Goal: Task Accomplishment & Management: Complete application form

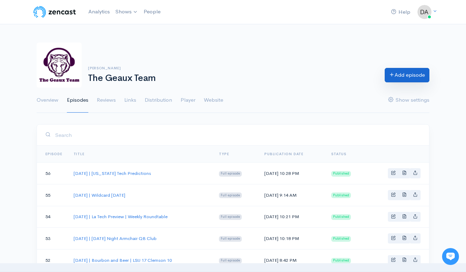
click at [409, 80] on link "Add episode" at bounding box center [407, 75] width 45 height 14
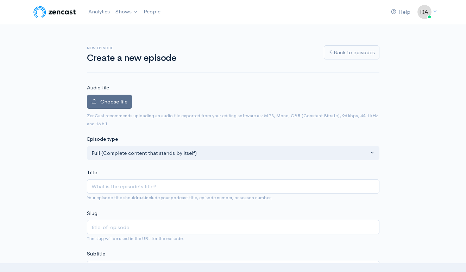
click at [111, 100] on span "Choose file" at bounding box center [113, 101] width 27 height 7
click at [0, 0] on input "Choose file" at bounding box center [0, 0] width 0 height 0
click at [119, 103] on span "Choose file" at bounding box center [113, 101] width 27 height 7
click at [0, 0] on input "Choose file" at bounding box center [0, 0] width 0 height 0
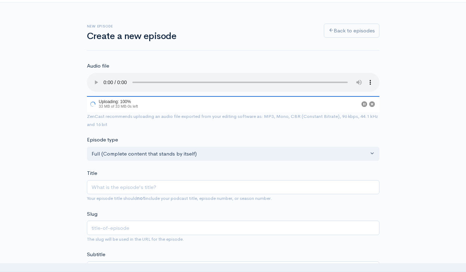
scroll to position [16, 0]
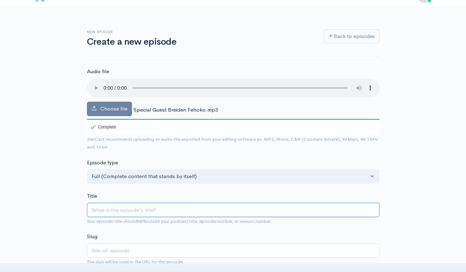
click at [210, 203] on input "Title" at bounding box center [233, 210] width 293 height 14
type input "S"
type input "s"
type input "Se"
type input "se"
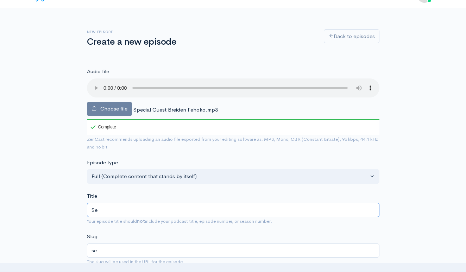
type input "Sep"
type input "sep"
type input "Sept"
type input "sept"
type input "Septe"
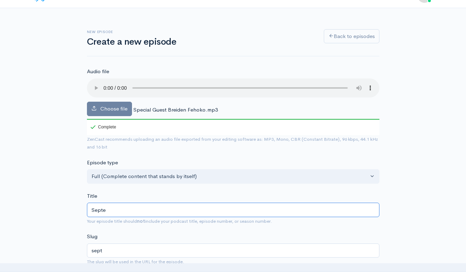
type input "septe"
type input "Septem"
type input "septem"
type input "Septemb"
type input "septemb"
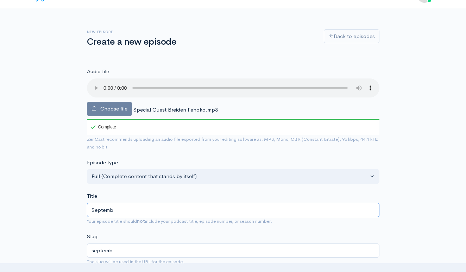
type input "Septembe"
type input "septembe"
type input "September"
type input "september"
type input "[DATE]"
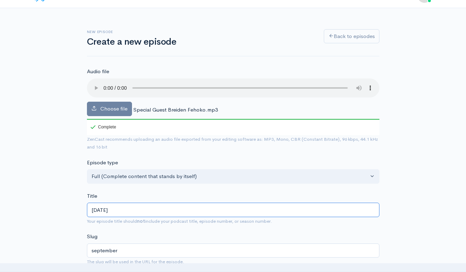
type input "september-7"
type input "[DATE], 2"
type input "september-7-2"
type input "[DATE]"
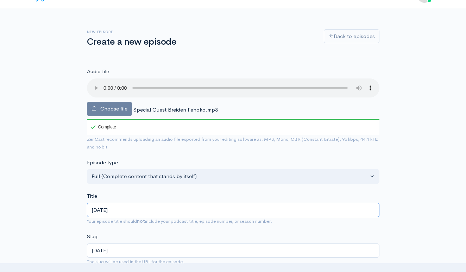
type input "[DATE], 202"
type input "[DATE]"
type input "[DATE] | B"
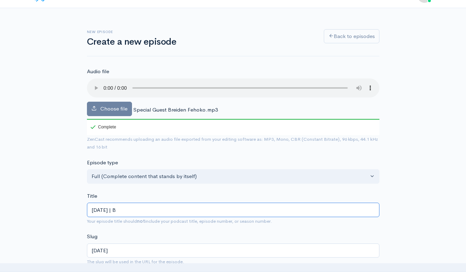
type input "[DATE]-b"
type input "[DATE] | Br"
type input "[DATE]-br"
type input "[DATE] | Bre"
type input "[DATE]-bre"
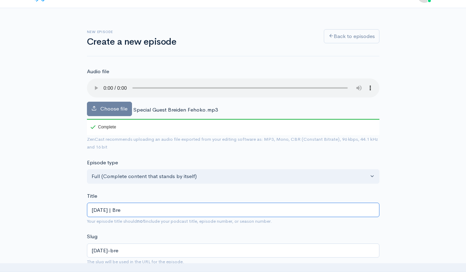
type input "[DATE] | [PERSON_NAME]"
type input "[DATE]-[PERSON_NAME]"
type input "[DATE] | [PERSON_NAME]"
type input "[DATE]-[PERSON_NAME]"
type input "[DATE] | Breide"
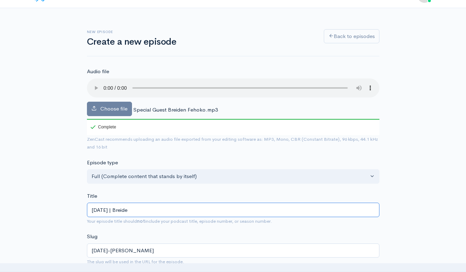
type input "[DATE]-breide"
type input "[DATE] | Breiden"
type input "[DATE]-breiden"
type input "[DATE] | Breide"
type input "[DATE]-breide"
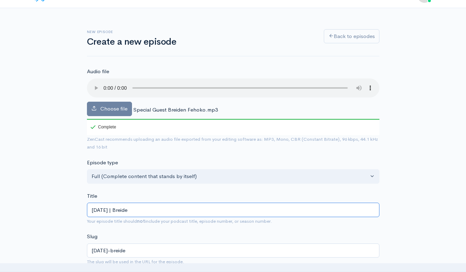
type input "[DATE] | [PERSON_NAME]"
type input "[DATE]-[PERSON_NAME]"
type input "[DATE] | [PERSON_NAME]"
type input "[DATE]-[PERSON_NAME]"
type input "[DATE] | Bre"
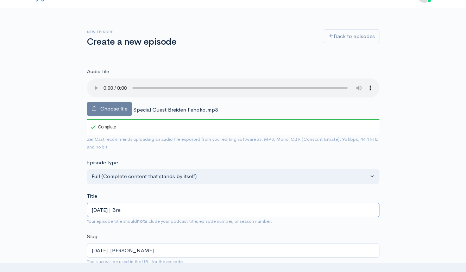
type input "[DATE]-bre"
type input "[DATE] | Br"
type input "[DATE]-br"
type input "[DATE] | B"
type input "[DATE]-b"
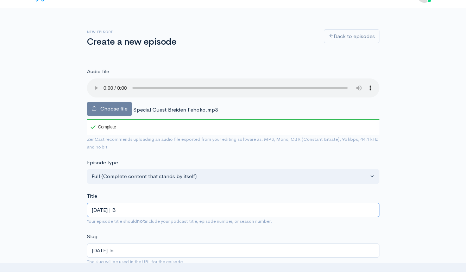
type input "[DATE] | Br"
type input "[DATE]-br"
type input "[DATE] | Bre"
type input "[DATE]-bre"
type input "[DATE] | [PERSON_NAME]"
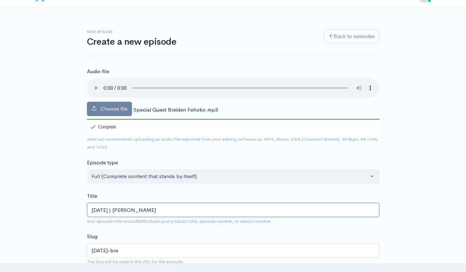
type input "[DATE]-[PERSON_NAME]"
type input "[DATE] | [PERSON_NAME]"
type input "[DATE]-[PERSON_NAME]"
type input "[DATE] | Breide"
type input "[DATE]-breide"
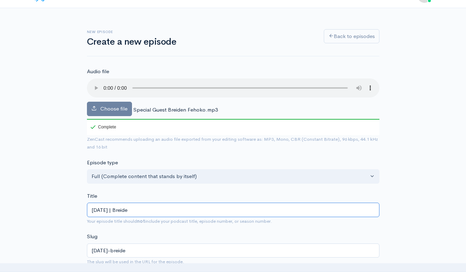
type input "[DATE] | Breiden"
type input "[DATE]-breiden"
type input "[DATE] | Breiden F"
type input "[DATE]-breiden-f"
type input "[DATE] | [PERSON_NAME]"
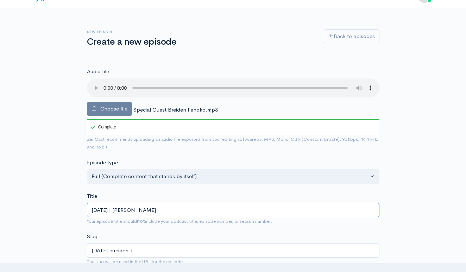
type input "[DATE]-breiden-fe"
type input "[DATE] | [PERSON_NAME]"
type input "[DATE]-[PERSON_NAME]"
type input "[DATE] | Bre"
type input "[DATE]-bre"
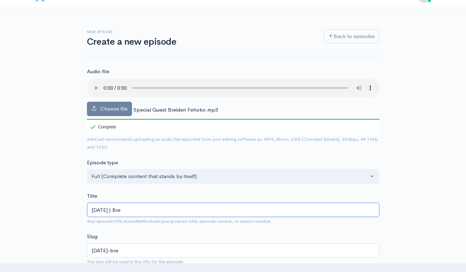
type input "[DATE] | Br"
type input "[DATE]-br"
type input "[DATE] | B"
type input "[DATE]-b"
type input "[DATE] |"
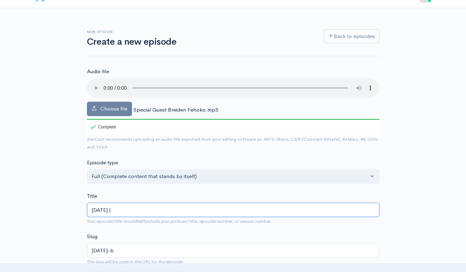
type input "[DATE]"
type input "[DATE] | S"
type input "[DATE]-s"
type input "[DATE] | Sp"
type input "[DATE]-sp"
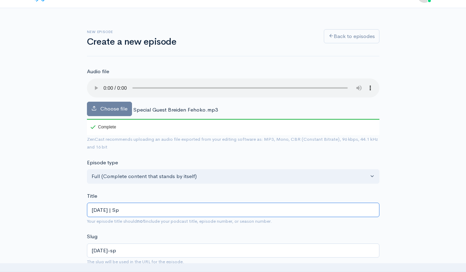
type input "[DATE] | Spe"
type input "[DATE]-spe"
type input "[DATE] | Spec"
type input "[DATE]-spec"
type input "[DATE] | Speci"
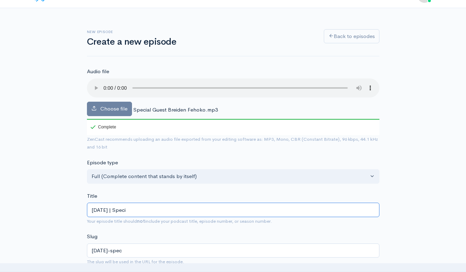
type input "[DATE]-speci"
type input "[DATE] | Specia"
type input "[DATE]-specia"
type input "[DATE] | Special"
type input "[DATE]-special"
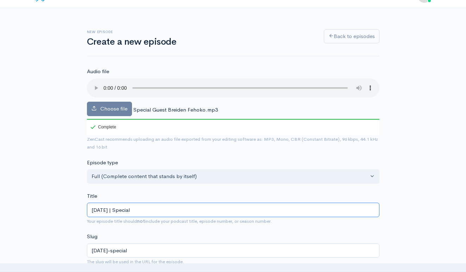
type input "[DATE] | Special g"
type input "[DATE]-special-g"
type input "[DATE] | Special gu"
type input "[DATE]-special-gu"
type input "[DATE] | Special gue"
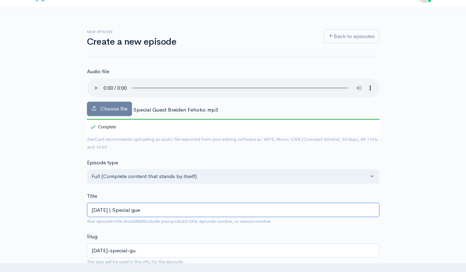
type input "[DATE]-special-gue"
type input "[DATE] | Special guest"
type input "[DATE]-special-guest"
type input "[DATE] | Special gues"
type input "[DATE]-special-gues"
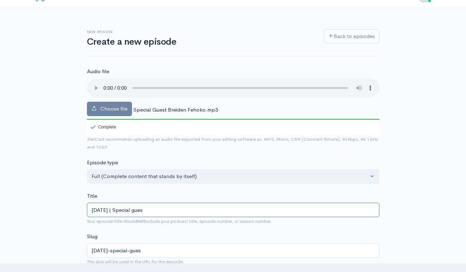
type input "[DATE] | Special gue"
type input "[DATE]-special-gue"
type input "[DATE] | Special gu"
type input "[DATE]-special-gu"
type input "[DATE] | Special g"
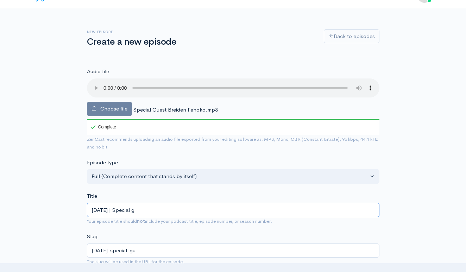
type input "[DATE]-special-g"
type input "[DATE] | Special"
type input "[DATE]-special"
type input "[DATE] | Special G"
type input "[DATE]-special-g"
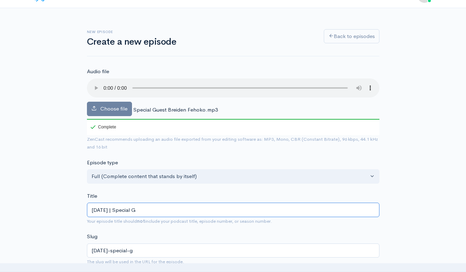
type input "[DATE] | Special Gu"
type input "[DATE]-special-gu"
type input "[DATE] | Special Gue"
type input "[DATE]-special-gue"
type input "[DATE] | Special Guest"
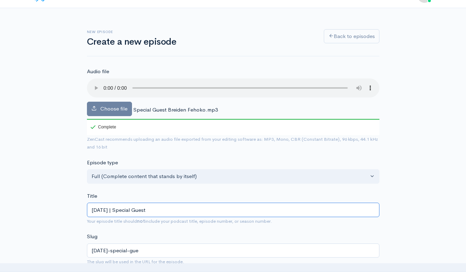
type input "[DATE]-special-guest"
type input "[DATE] | Special Guest b"
type input "[DATE]-special-guest-b"
type input "[DATE] | Special Guest br"
type input "[DATE]-special-guest-br"
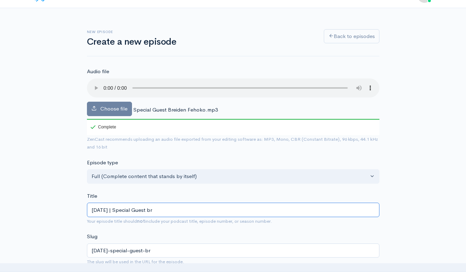
type input "[DATE] | Special Guest bre"
type input "[DATE]-special-guest-bre"
type input "[DATE] | Special Guest [PERSON_NAME]"
type input "[DATE]-special-guest-[PERSON_NAME]"
type input "[DATE] | Special Guest bre"
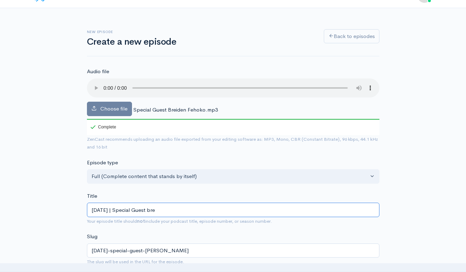
type input "[DATE]-special-guest-bre"
type input "[DATE] | Special Guest br"
type input "[DATE]-special-guest-br"
type input "[DATE] | Special Guest b"
type input "[DATE]-special-guest-b"
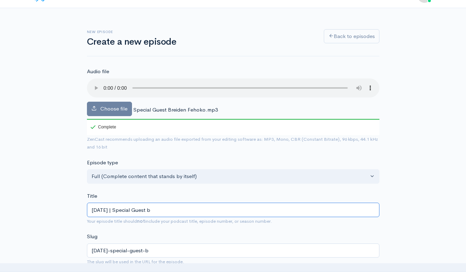
type input "[DATE] | Special Guest"
type input "[DATE]-special-guest"
type input "[DATE] | Special Guest B"
type input "[DATE]-special-guest-b"
type input "[DATE] | Special Guest Br"
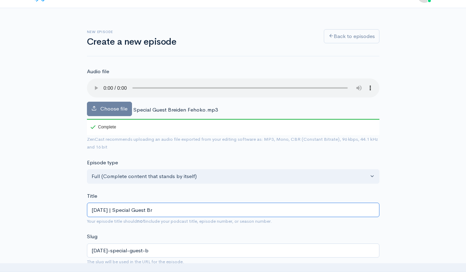
type input "[DATE]-special-guest-br"
type input "[DATE] | Special Guest Bre"
type input "[DATE]-special-guest-bre"
type input "[DATE] | Special Guest [PERSON_NAME]"
type input "[DATE]-special-guest-[PERSON_NAME]"
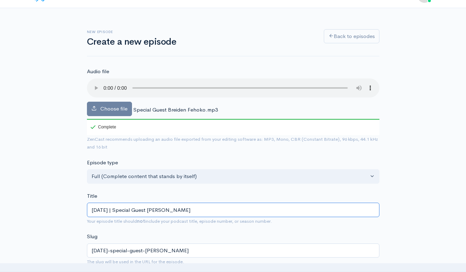
type input "[DATE] | Special Guest [PERSON_NAME]"
type input "[DATE]-special-guest-[PERSON_NAME]"
type input "[DATE] | Special Guest Breide"
type input "[DATE]-special-guest-breide"
type input "[DATE] | Special Guest Breiden"
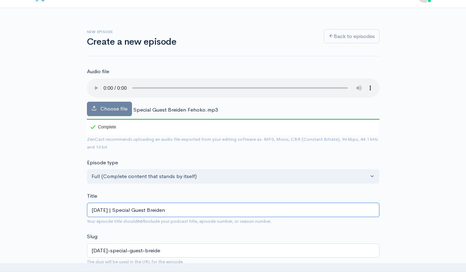
type input "[DATE]-special-guest-breiden"
type input "[DATE] | Special Guest Breiden F"
type input "[DATE]-special-guest-breiden-f"
type input "[DATE] | Special Guest [PERSON_NAME]"
type input "[DATE]-special-guest-breiden-fe"
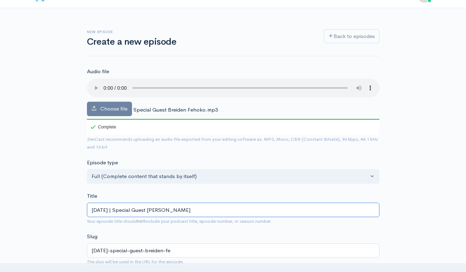
type input "[DATE] | Special Guest Breiden Feb"
type input "[DATE]-special-guest-breiden-feb"
type input "[DATE] | Special Guest [PERSON_NAME]"
type input "[DATE]-special-guest-breiden-fe"
type input "[DATE] | Special Guest Breiden Feh"
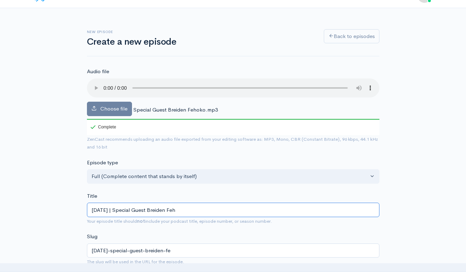
type input "[DATE]-special-guest-breiden-feh"
type input "[DATE] | Special Guest Breiden Feho"
type input "[DATE]-special-guest-breiden-feho"
type input "[DATE] | Special Guest Breiden Fehok"
type input "[DATE]-special-guest-breiden-fehok"
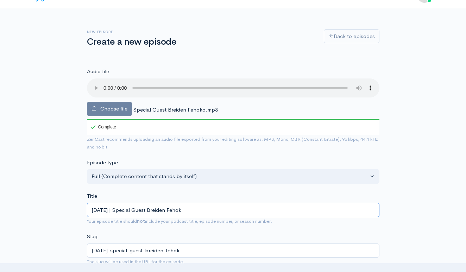
type input "[DATE] | Special Guest Breiden Fehoko"
type input "[DATE]-special-guest-[PERSON_NAME]"
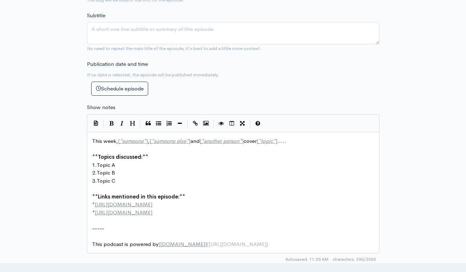
scroll to position [314, 0]
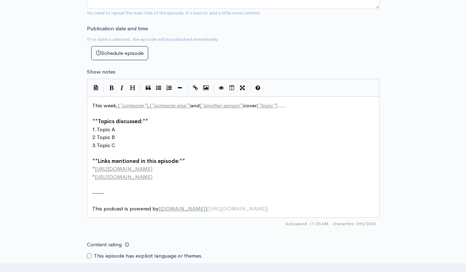
type input "[DATE] | Special Guest Breiden Fehoko"
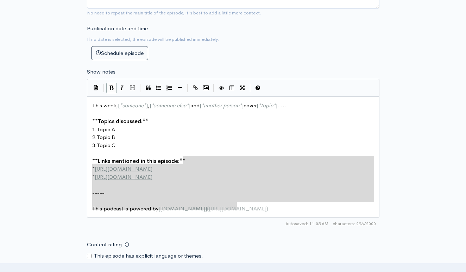
type textarea "This week, [*someone*], [*someone else*] and [*another person*] cover [*topic*]…"
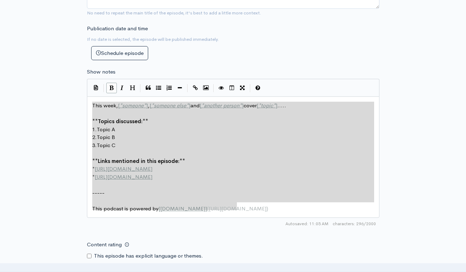
drag, startPoint x: 264, startPoint y: 193, endPoint x: 112, endPoint y: 73, distance: 194.1
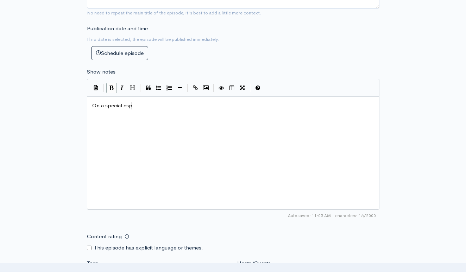
scroll to position [0, 44]
type textarea "On a special espid"
type textarea "is"
type textarea "pisdoe of"
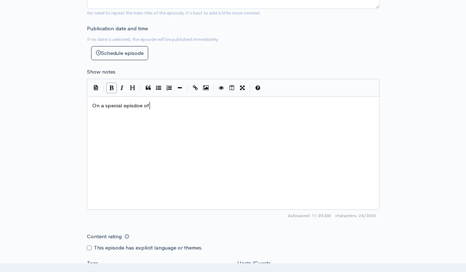
scroll to position [0, 24]
type textarea "isode of teh"
type textarea "he Geaux Team, [PERSON_NAME] and zon"
type textarea "Zombie bo"
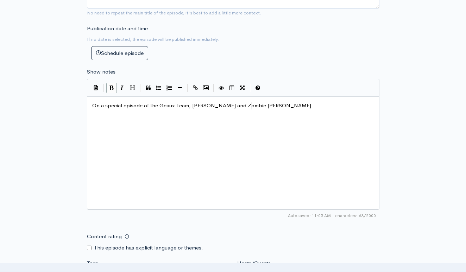
type textarea "[PERSON_NAME]"
type textarea "elcome B"
type textarea "former LSU f"
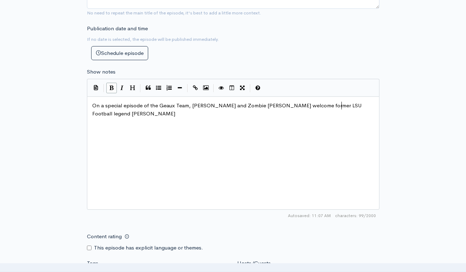
type textarea "Football legend Bri"
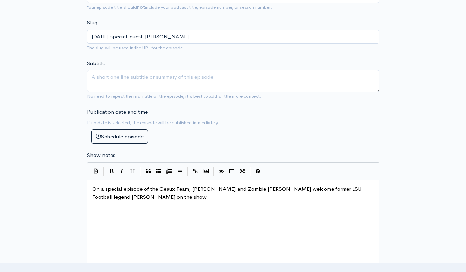
scroll to position [248, 0]
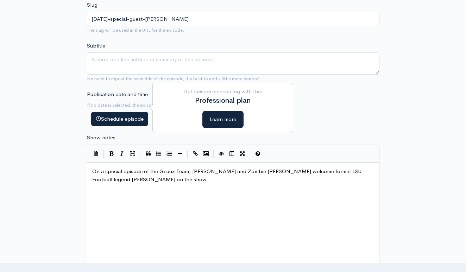
type textarea "[PERSON_NAME] on the show."
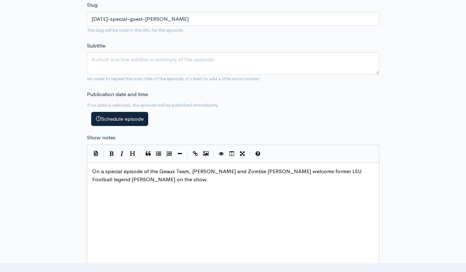
click at [117, 112] on button "Schedule episode" at bounding box center [119, 119] width 57 height 14
click at [345, 114] on div "Publication date and time If no date is selected, the episode will be published…" at bounding box center [233, 109] width 301 height 36
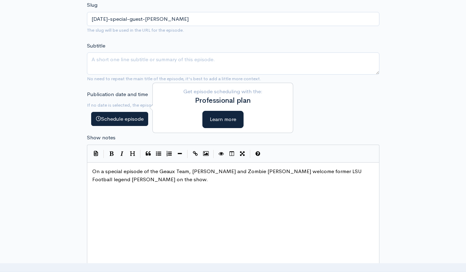
click at [134, 112] on button "Schedule episode" at bounding box center [119, 119] width 57 height 14
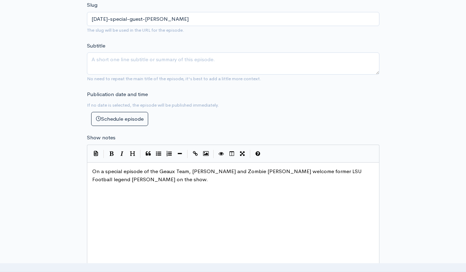
click at [267, 108] on div "Publication date and time If no date is selected, the episode will be published…" at bounding box center [233, 109] width 301 height 36
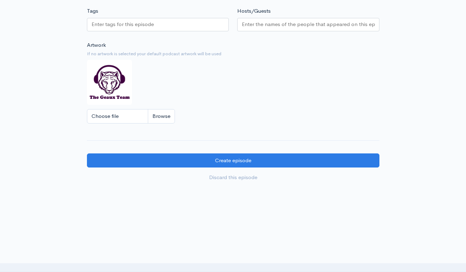
scroll to position [566, 0]
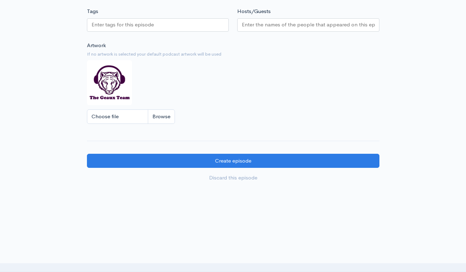
click at [246, 171] on link "Discard this episode" at bounding box center [233, 178] width 293 height 14
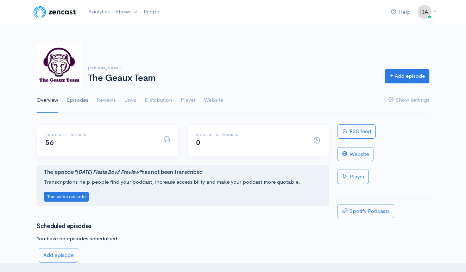
click at [86, 101] on link "Episodes" at bounding box center [77, 100] width 21 height 25
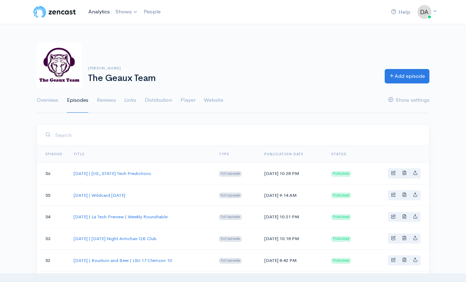
click at [100, 10] on link "Analytics" at bounding box center [99, 11] width 27 height 15
